Goal: Task Accomplishment & Management: Complete application form

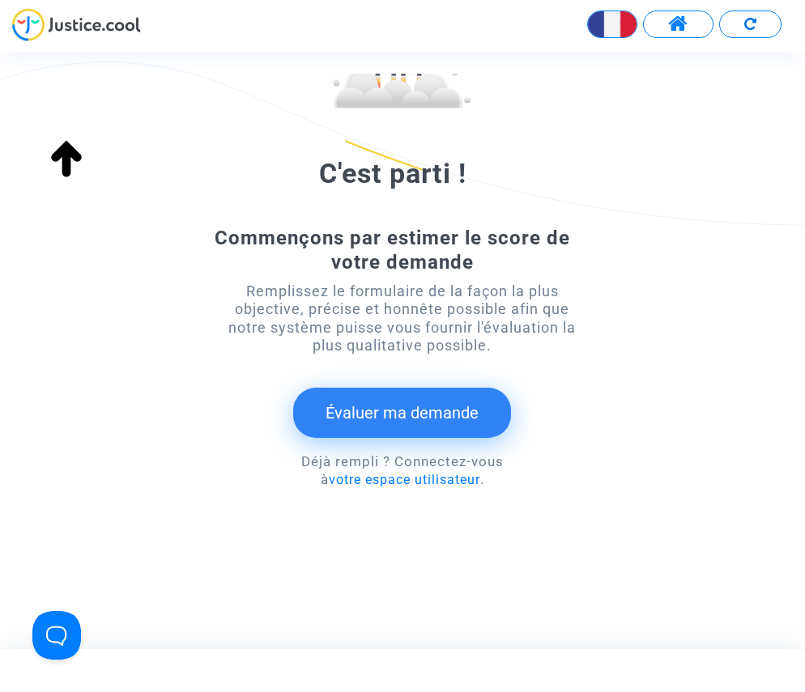
scroll to position [190, 0]
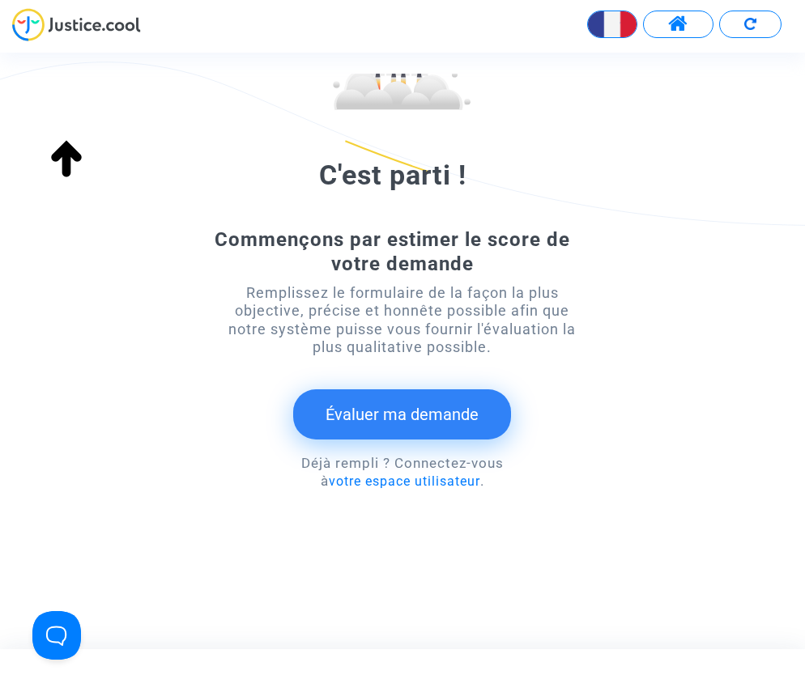
click at [419, 407] on button "Évaluer ma demande" at bounding box center [402, 415] width 218 height 50
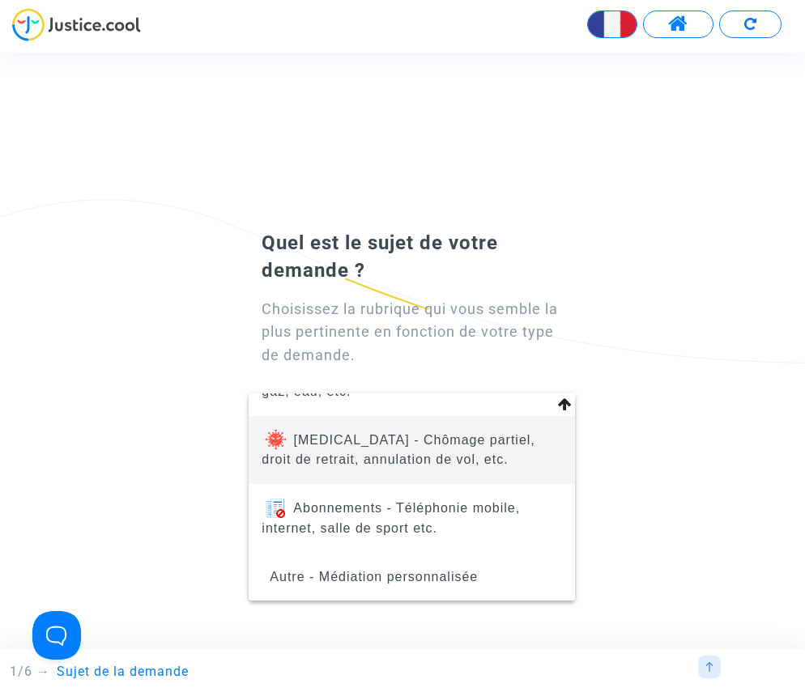
scroll to position [298, 0]
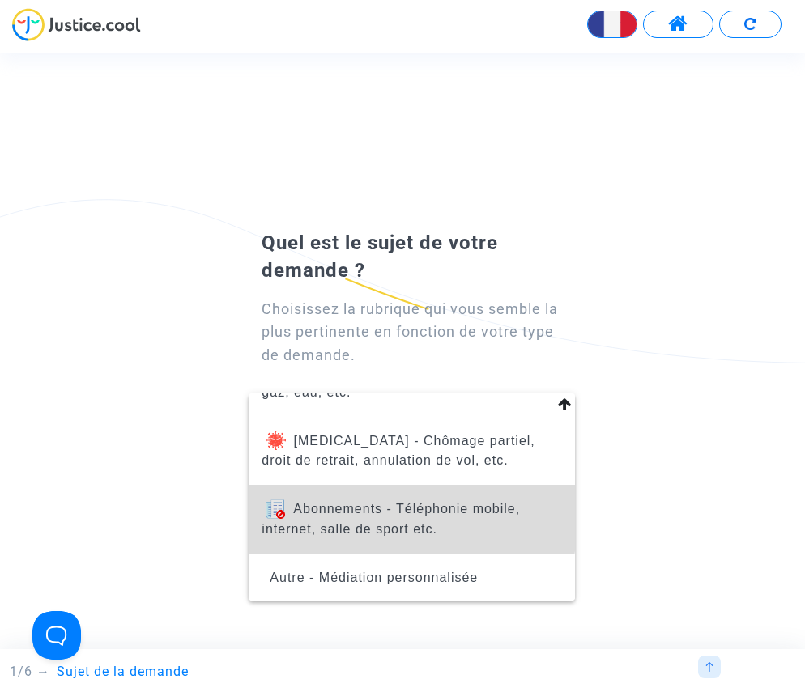
click at [385, 515] on span "Abonnements - Téléphonie mobile, internet, salle de sport etc." at bounding box center [391, 518] width 258 height 33
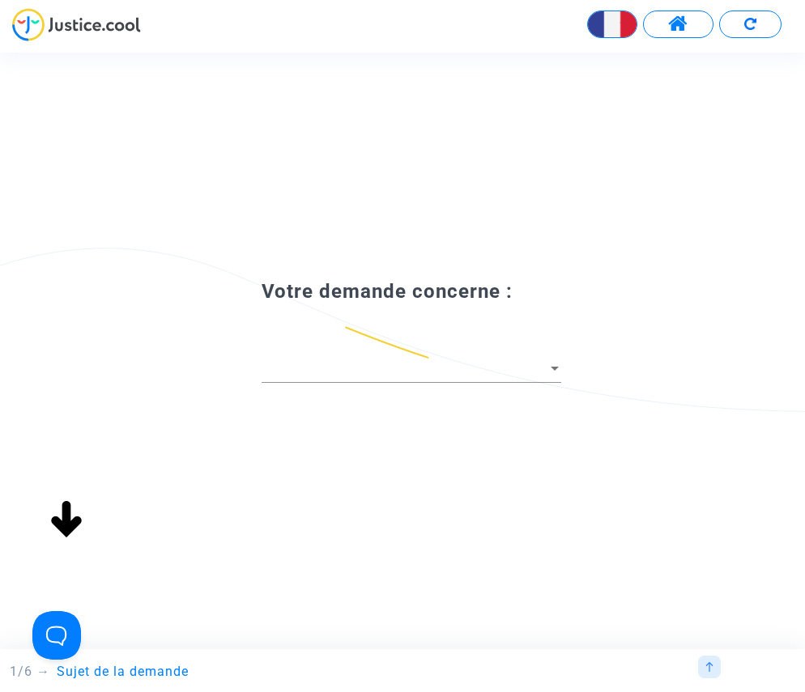
scroll to position [0, 0]
click at [556, 366] on div at bounding box center [402, 346] width 805 height 692
click at [552, 365] on div at bounding box center [554, 368] width 15 height 16
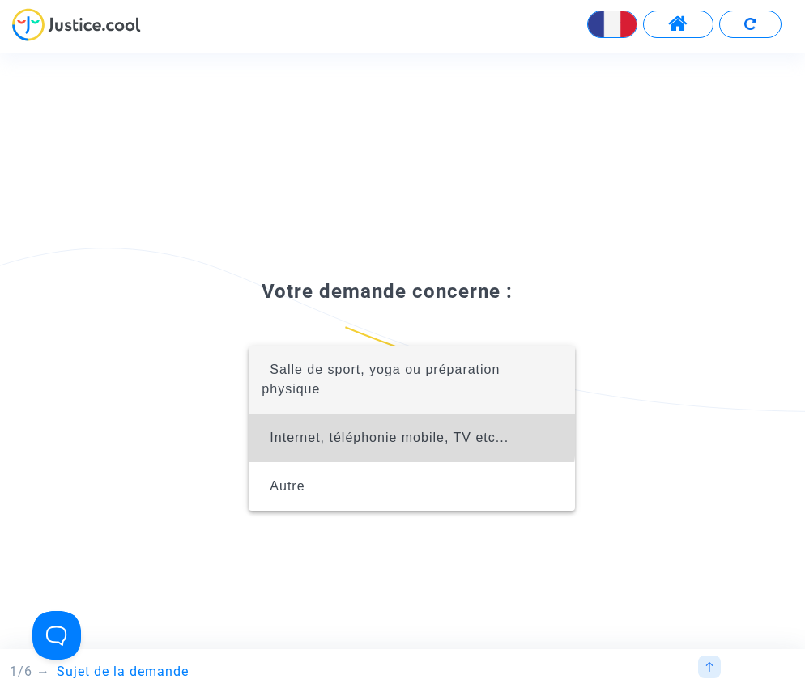
click at [376, 430] on span "Internet, téléphonie mobile, TV etc..." at bounding box center [412, 438] width 300 height 49
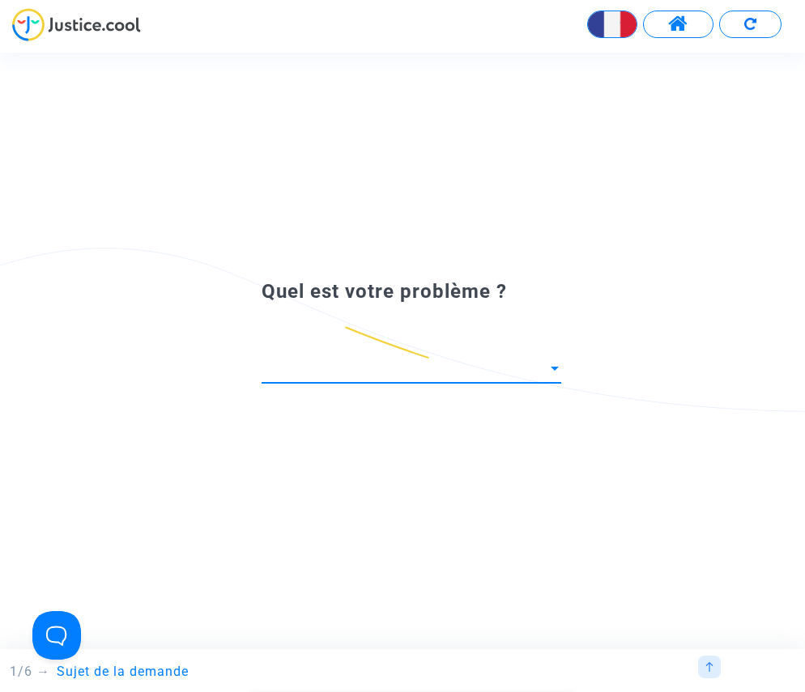
click at [554, 369] on div at bounding box center [402, 346] width 805 height 692
click at [556, 367] on div at bounding box center [555, 369] width 8 height 4
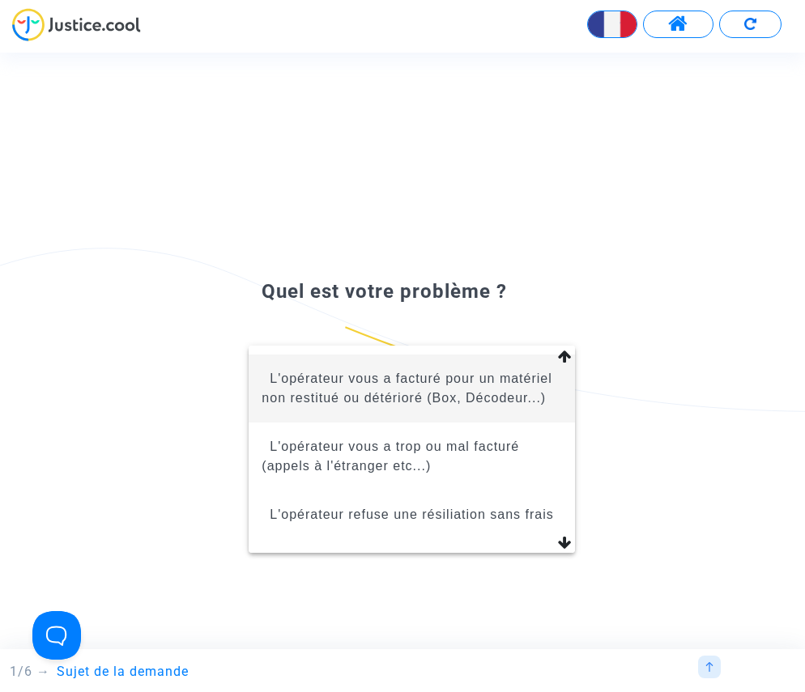
scroll to position [283, 0]
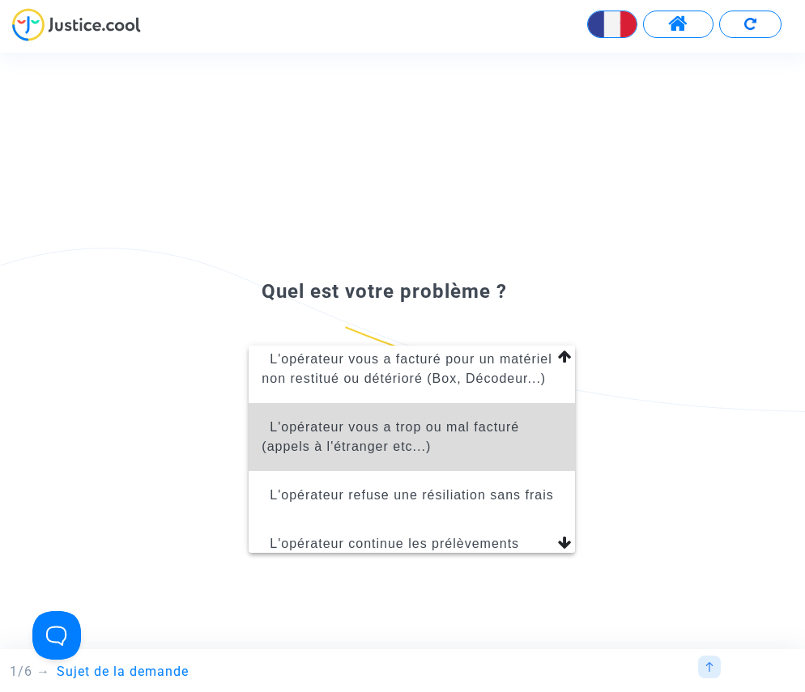
click at [346, 428] on span "L'opérateur vous a trop ou mal facturé (appels à l'étranger etc...)" at bounding box center [391, 436] width 258 height 33
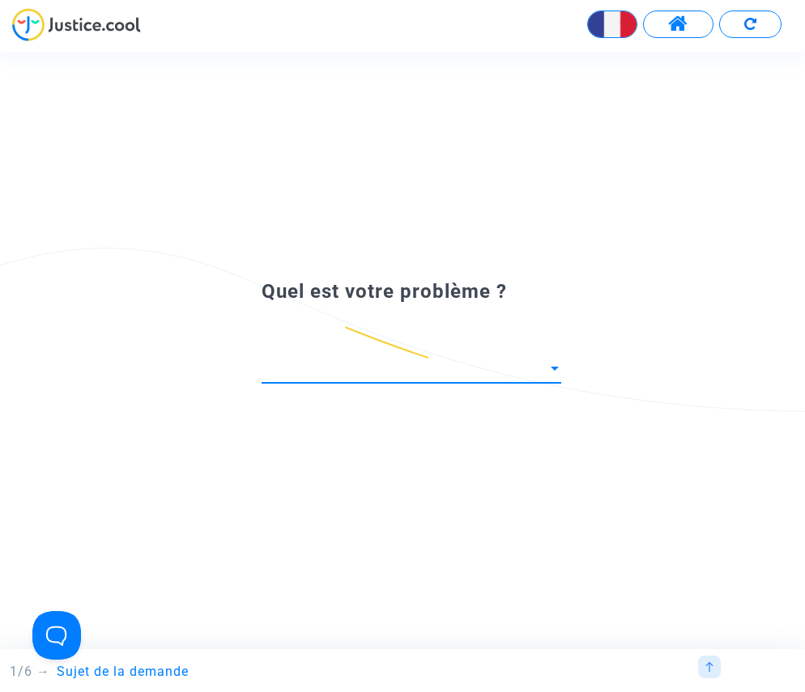
scroll to position [219, 0]
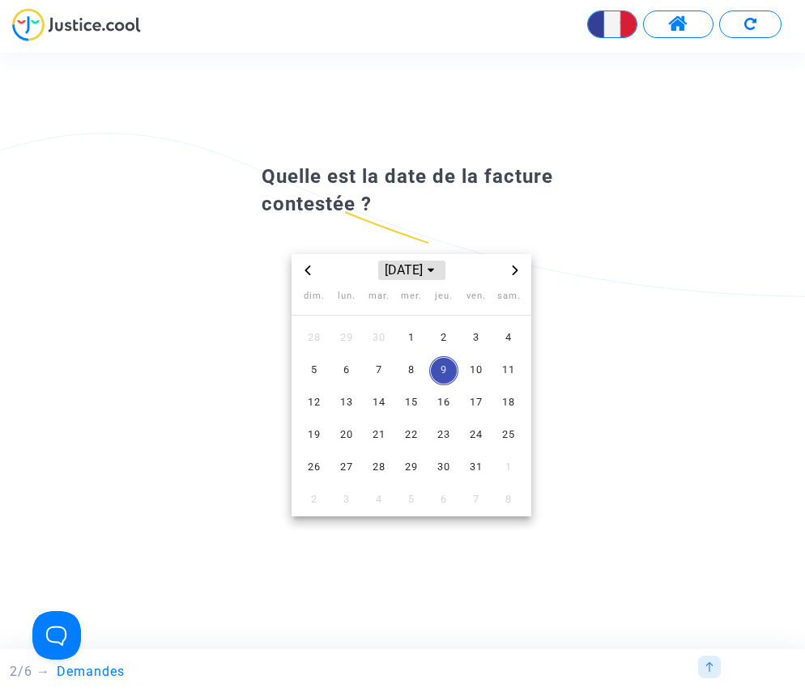
click at [437, 266] on span "Choose month and year" at bounding box center [430, 270] width 13 height 13
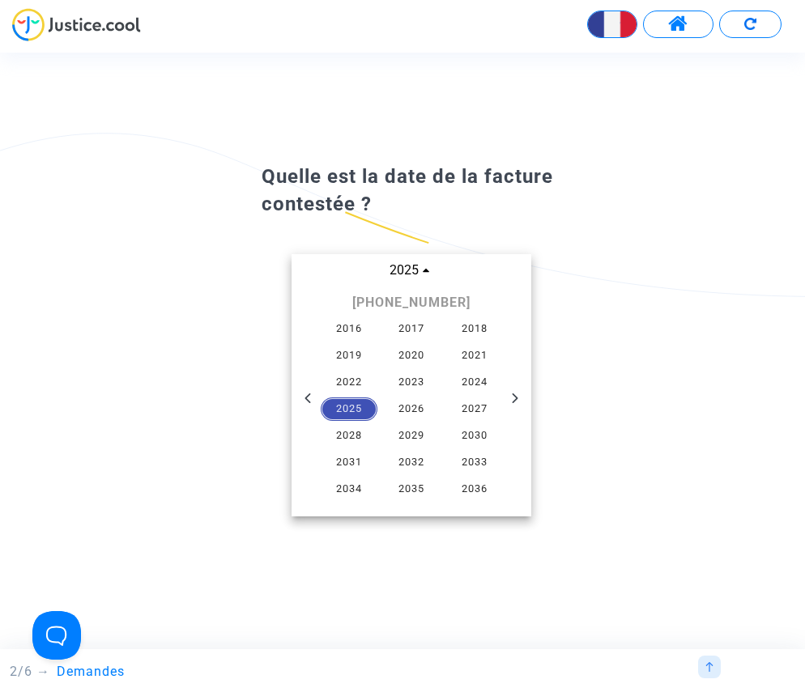
click at [355, 407] on span "2025" at bounding box center [349, 410] width 57 height 24
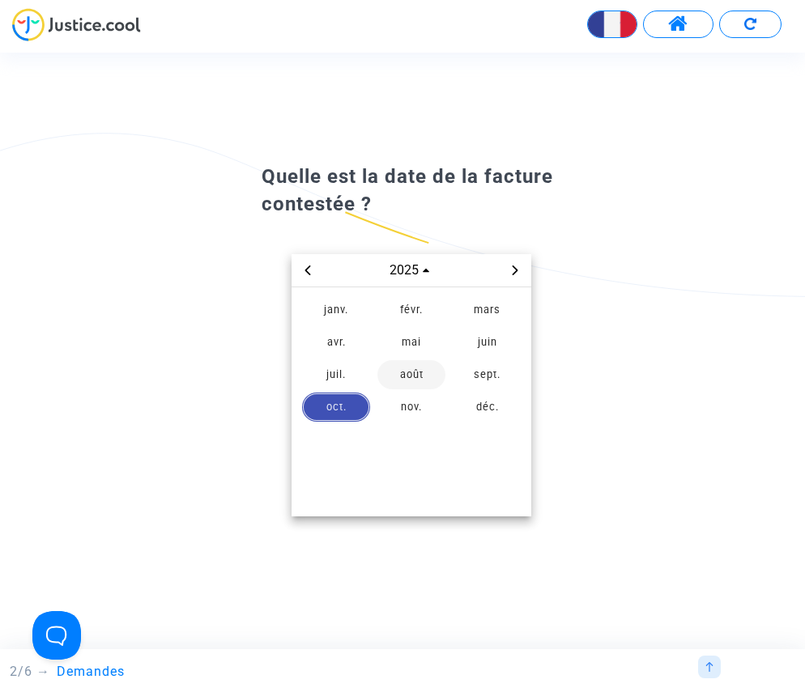
click at [410, 375] on span "août" at bounding box center [411, 374] width 68 height 29
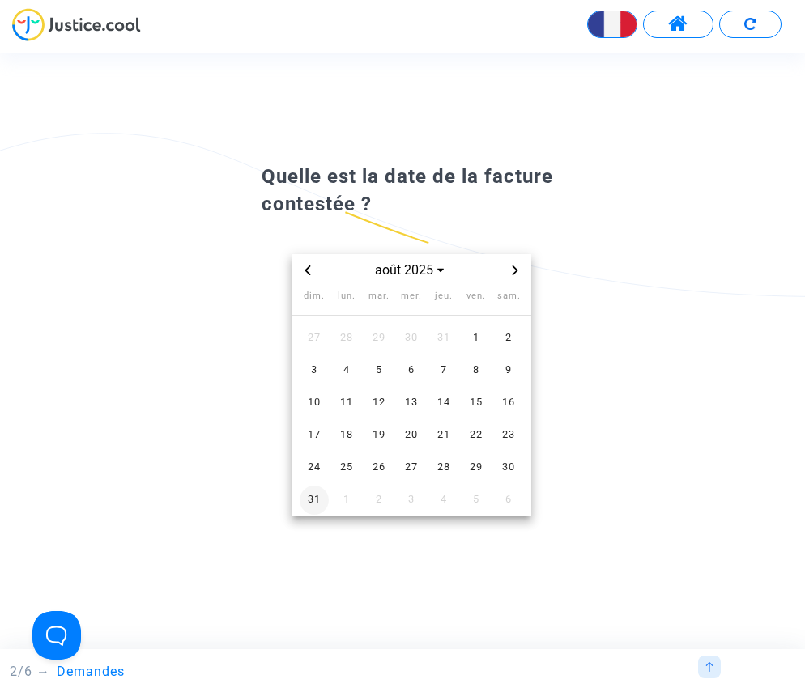
click at [317, 496] on span "31" at bounding box center [314, 500] width 29 height 29
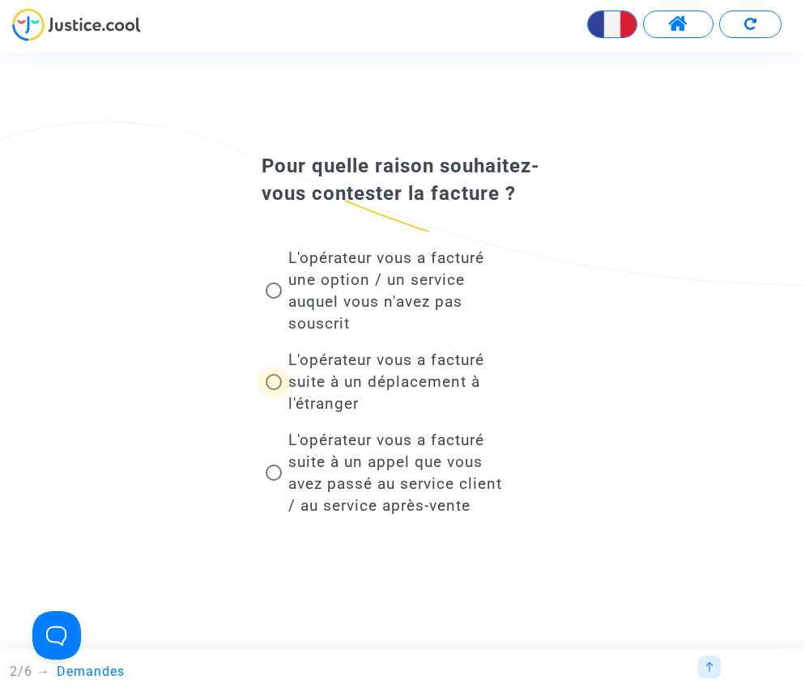
click at [274, 381] on span at bounding box center [274, 382] width 16 height 16
click at [274, 390] on input "L'opérateur vous a facturé suite à un déplacement à l'étranger" at bounding box center [273, 390] width 1 height 1
radio input "true"
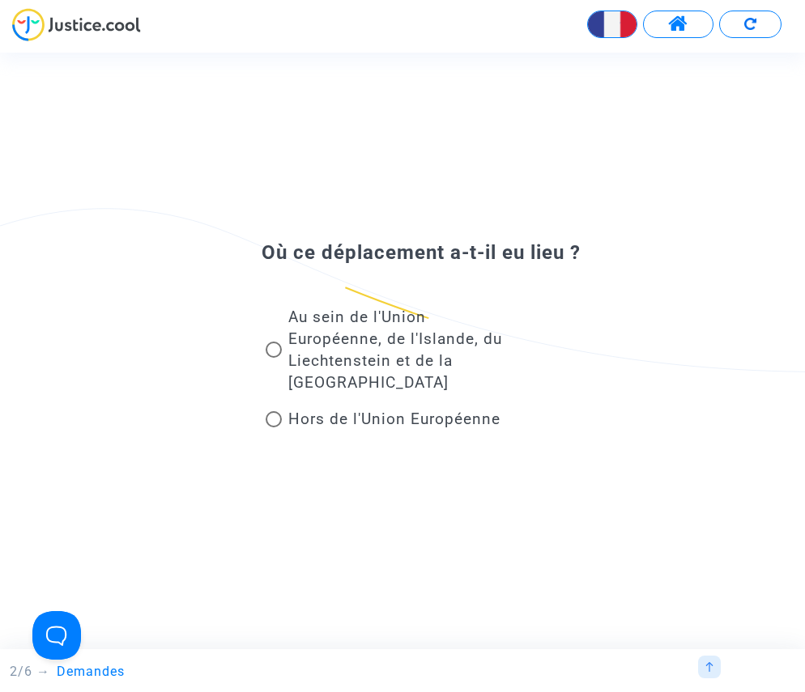
click at [278, 419] on span at bounding box center [274, 419] width 16 height 16
click at [274, 428] on input "Hors de l'Union Européenne" at bounding box center [273, 428] width 1 height 1
radio input "true"
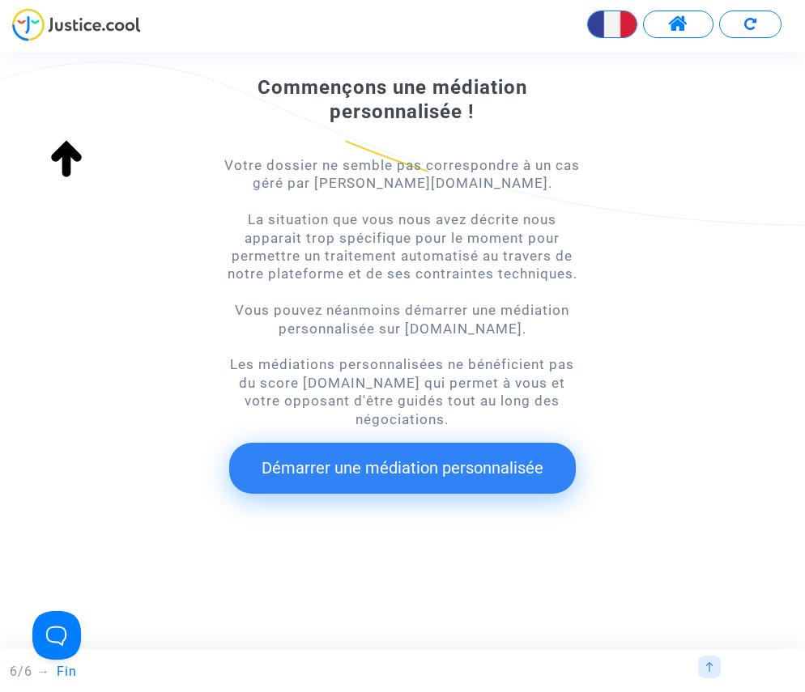
scroll to position [127, 0]
click at [407, 464] on button "Démarrer une médiation personnalisée" at bounding box center [402, 469] width 347 height 50
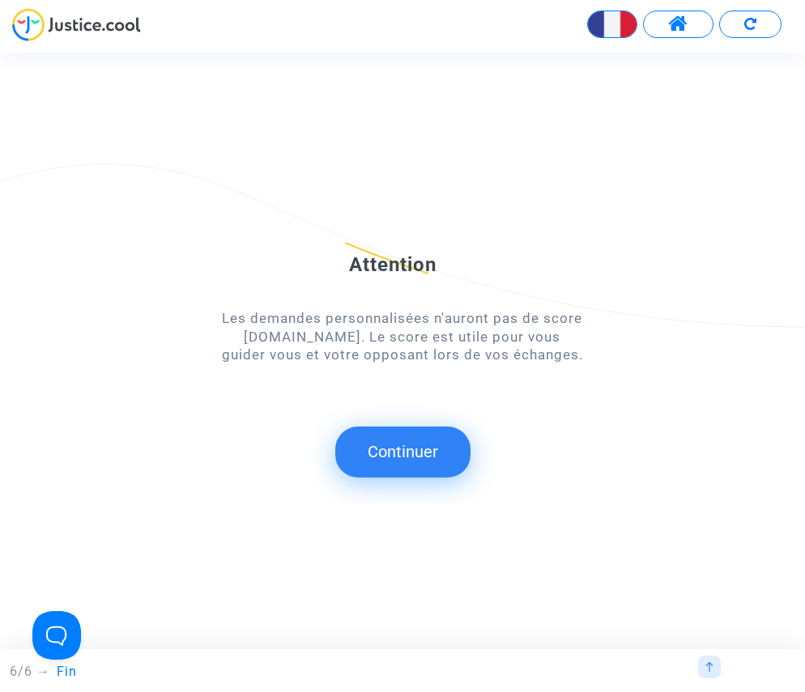
click at [401, 448] on button "Continuer" at bounding box center [402, 452] width 135 height 50
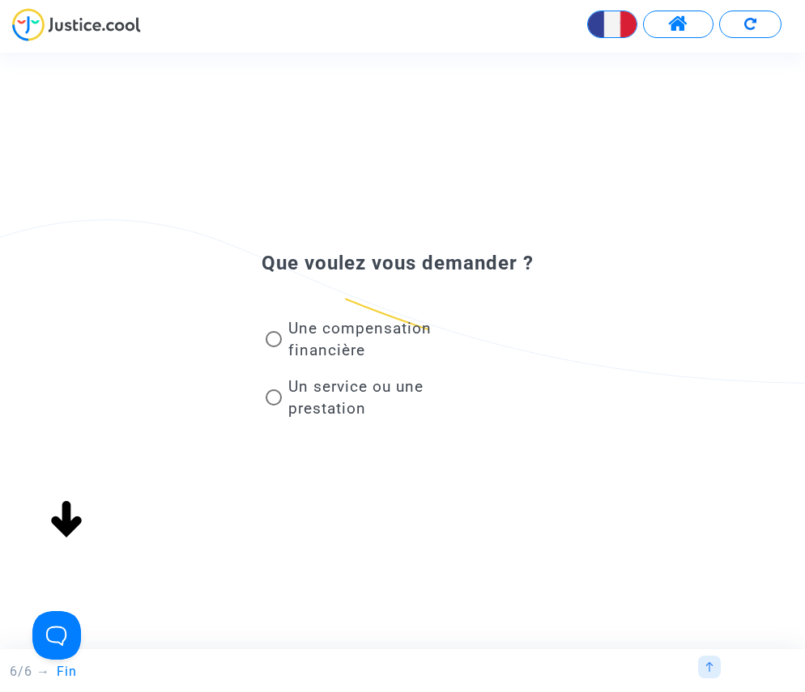
scroll to position [0, 0]
click at [275, 335] on span at bounding box center [274, 339] width 16 height 16
click at [274, 347] on input "Une compensation financière" at bounding box center [273, 347] width 1 height 1
radio input "true"
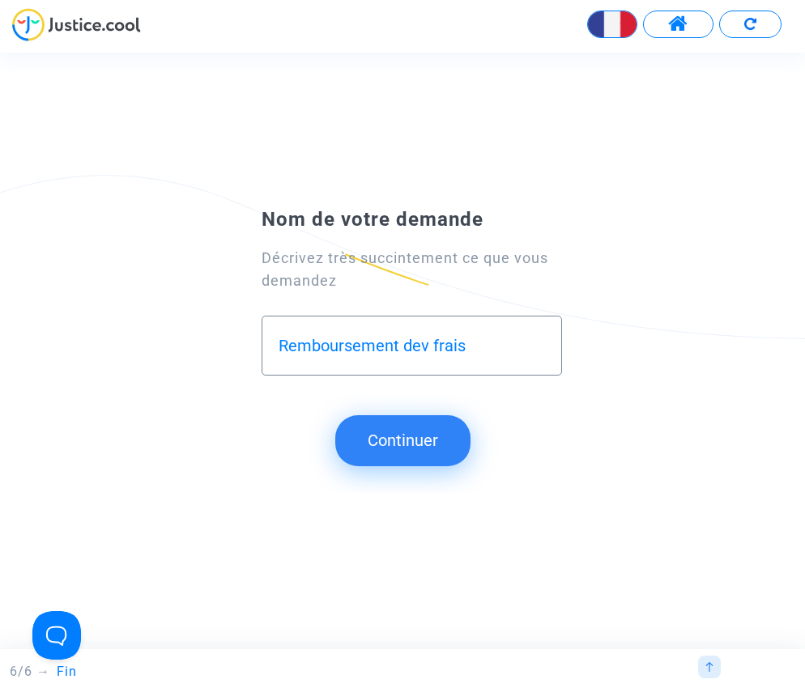
drag, startPoint x: 427, startPoint y: 342, endPoint x: 435, endPoint y: 328, distance: 16.0
click at [426, 341] on input "Remboursement dev frais" at bounding box center [412, 346] width 266 height 19
click at [471, 343] on input "Remboursement de frais" at bounding box center [412, 346] width 266 height 19
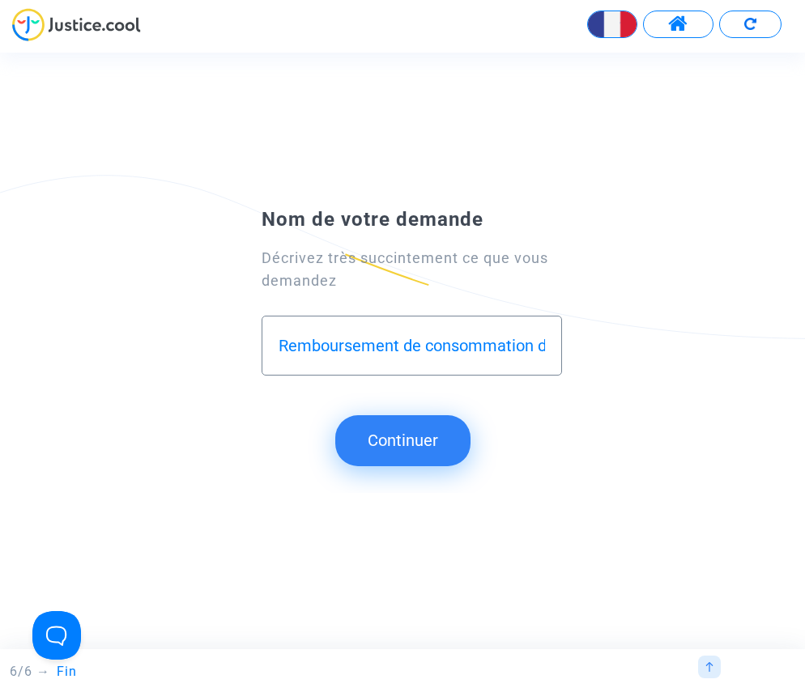
drag, startPoint x: 466, startPoint y: 343, endPoint x: 566, endPoint y: 350, distance: 99.9
type input "Remboursement de consommation data"
click at [407, 443] on button "Continuer" at bounding box center [402, 440] width 135 height 50
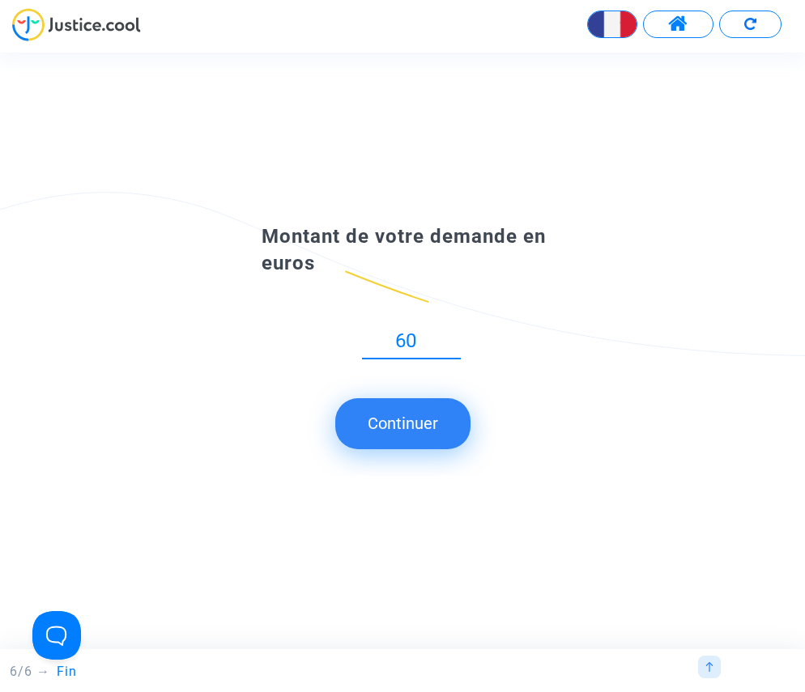
scroll to position [0, 1]
type input "60"
click at [428, 423] on button "Continuer" at bounding box center [402, 423] width 135 height 50
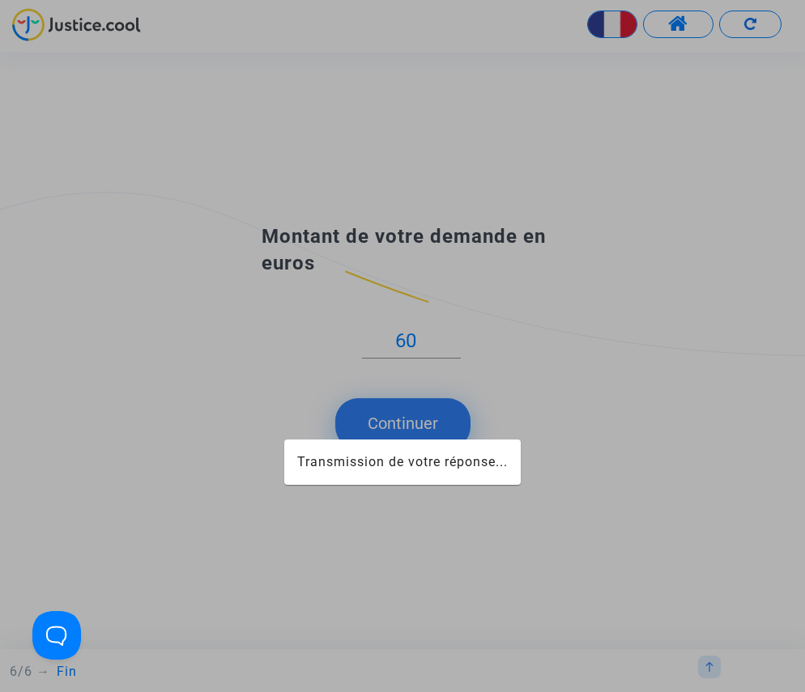
scroll to position [0, 0]
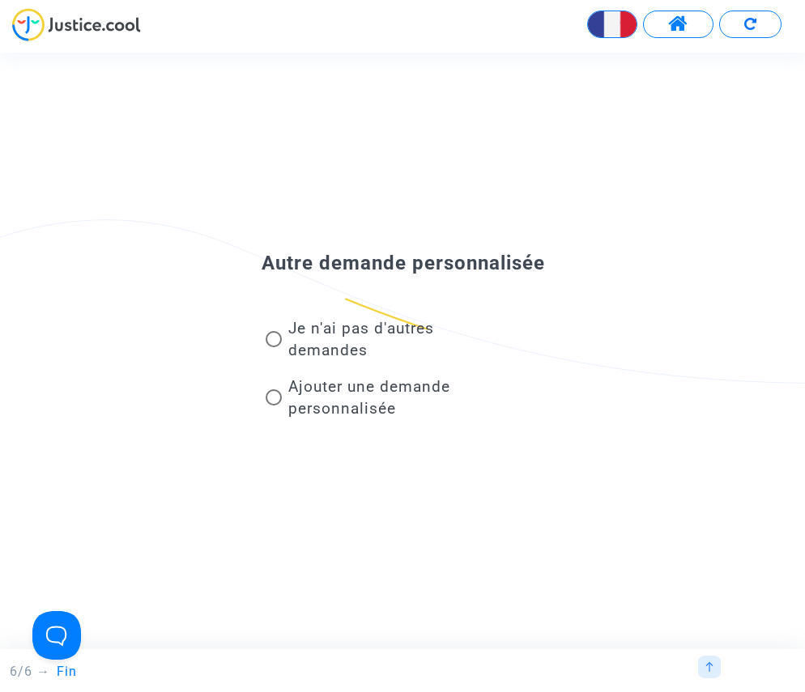
click at [277, 335] on span at bounding box center [274, 339] width 16 height 16
click at [274, 347] on input "Je n'ai pas d'autres demandes" at bounding box center [273, 347] width 1 height 1
radio input "true"
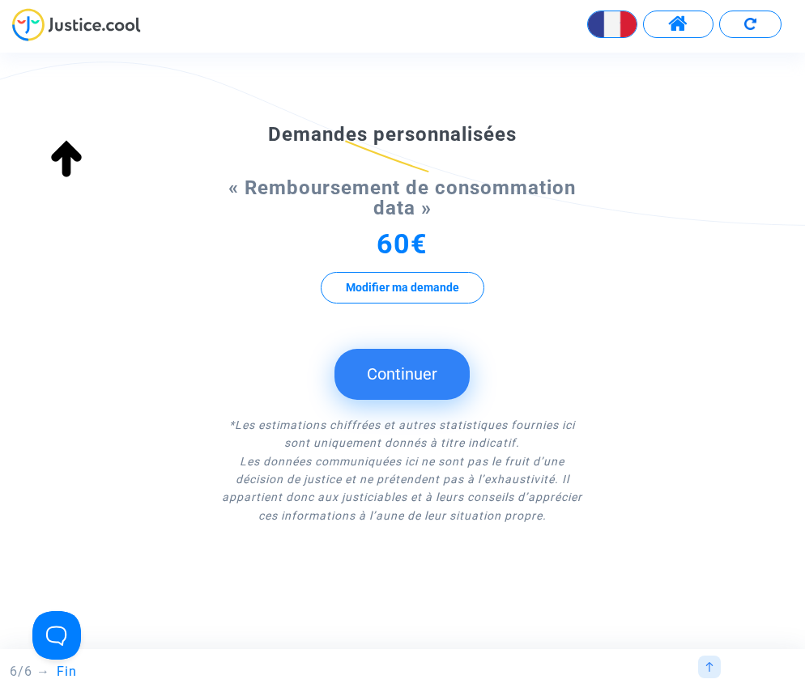
scroll to position [357, 0]
click at [411, 374] on button "Continuer" at bounding box center [401, 375] width 135 height 50
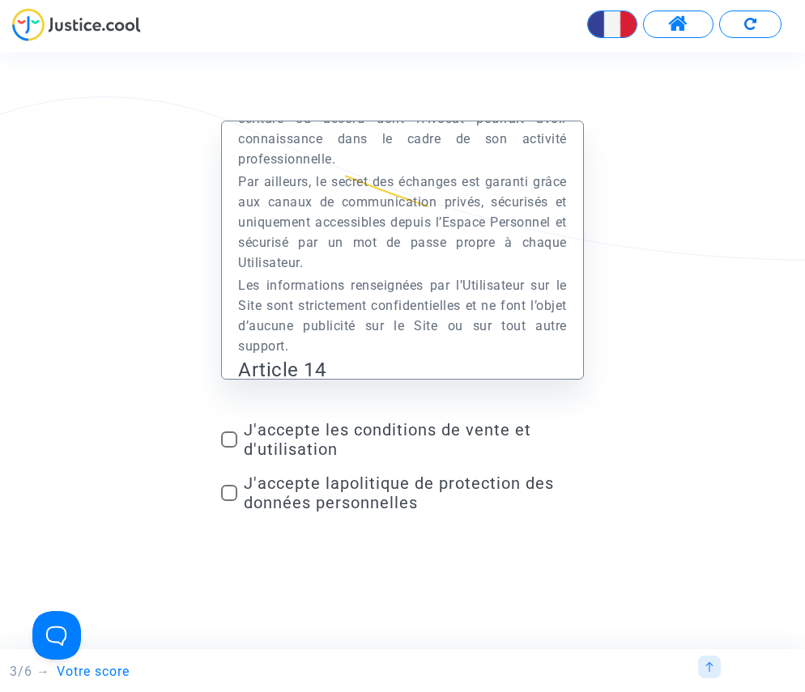
scroll to position [18017, 0]
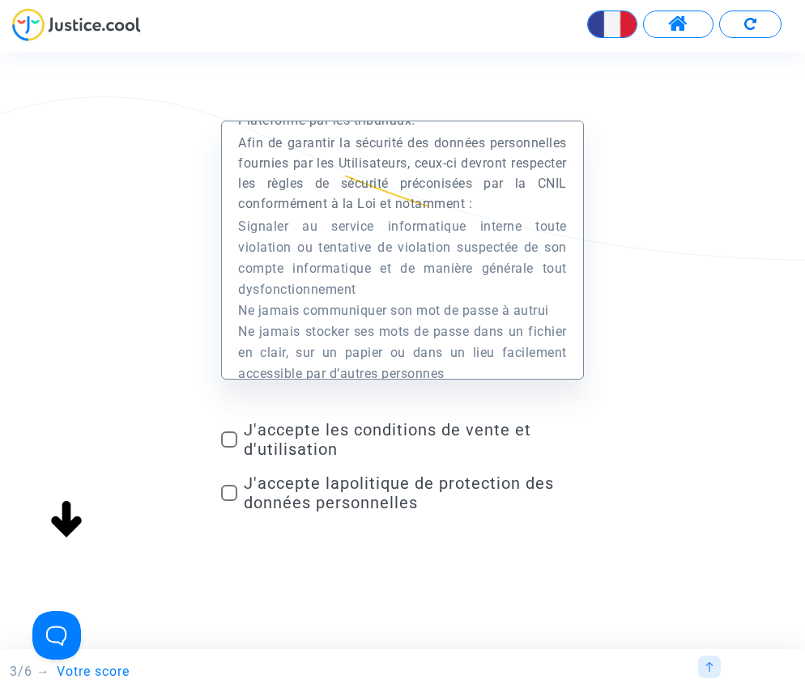
scroll to position [357, 0]
